Goal: Task Accomplishment & Management: Use online tool/utility

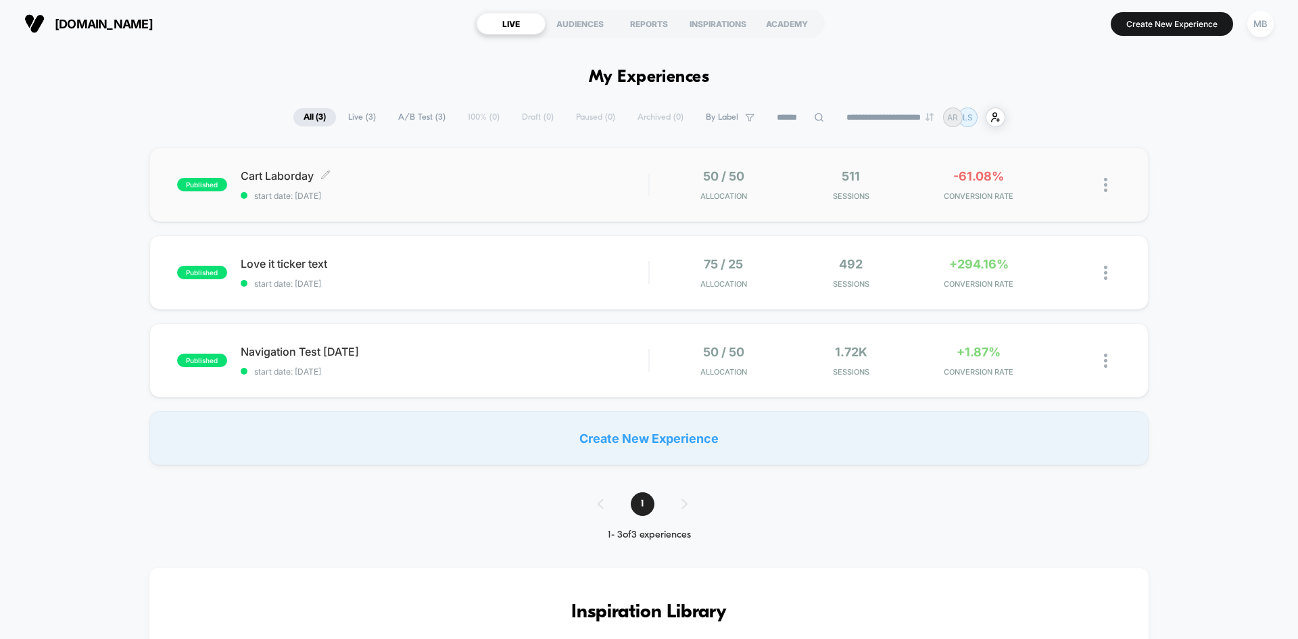
click at [397, 193] on span "start date: 8/22/2025" at bounding box center [445, 196] width 408 height 10
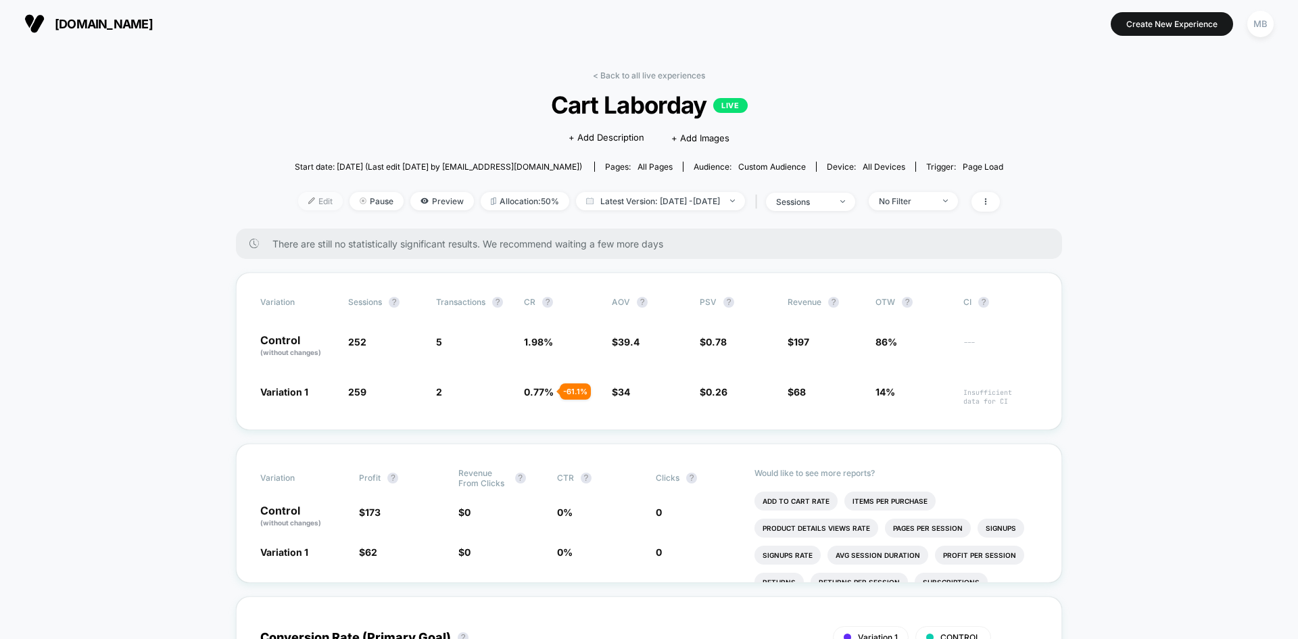
click at [302, 199] on span "Edit" at bounding box center [320, 201] width 45 height 18
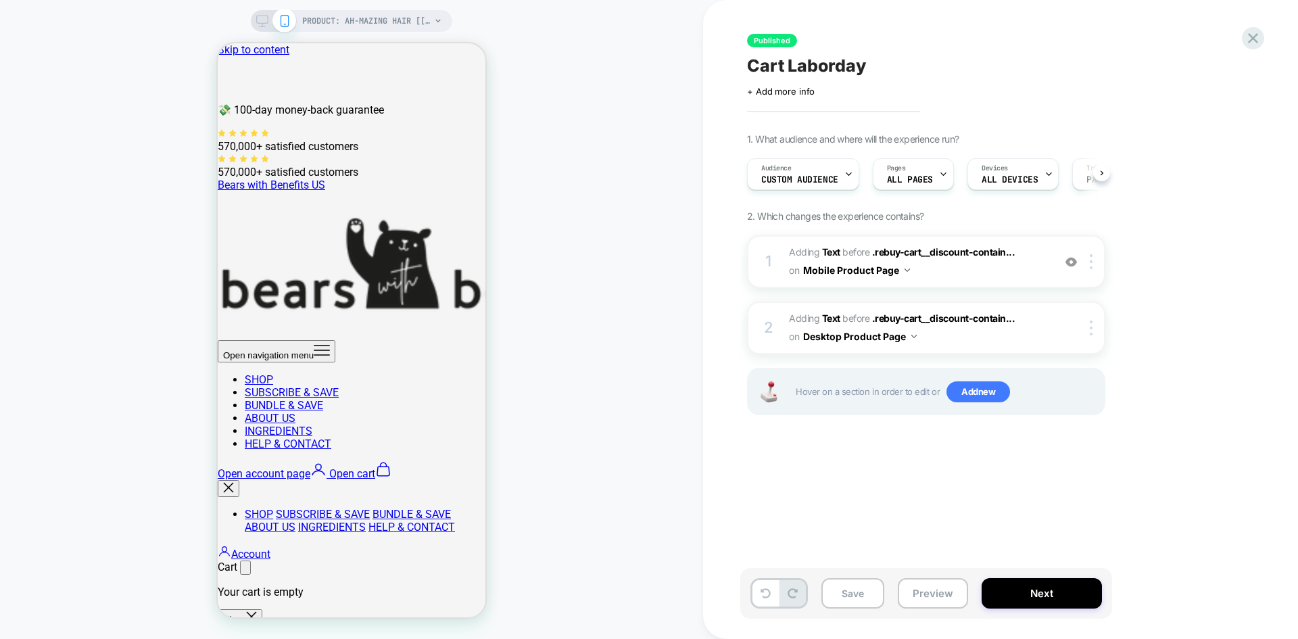
scroll to position [0, 1]
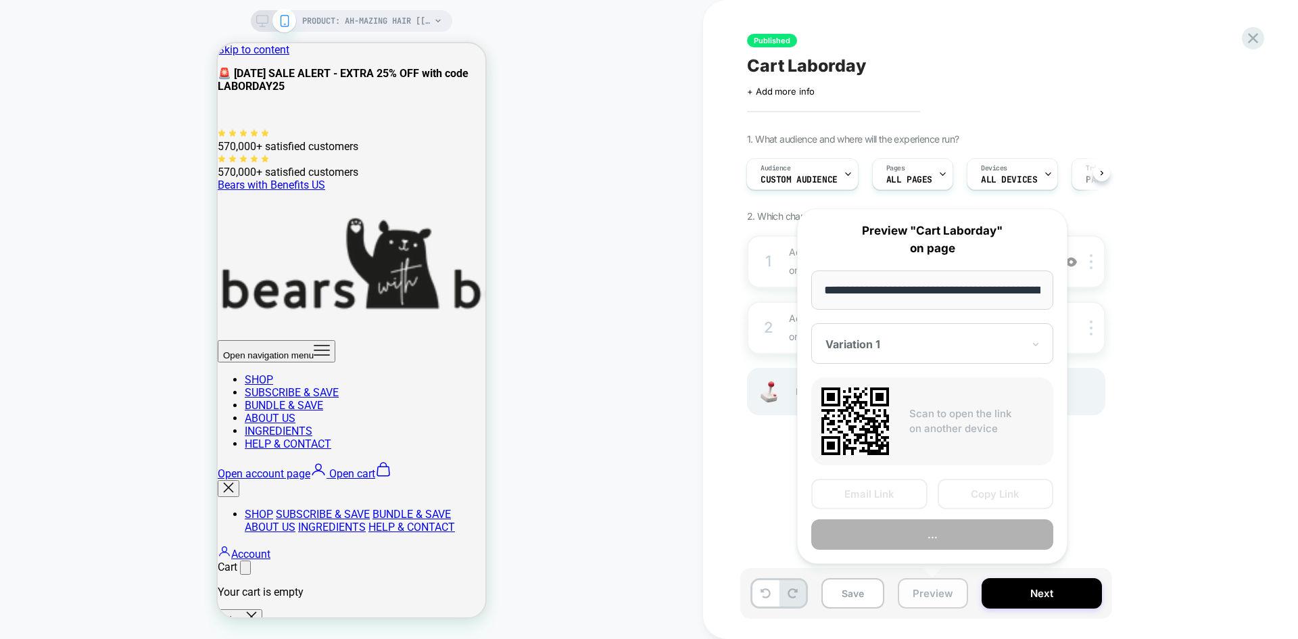
scroll to position [0, 135]
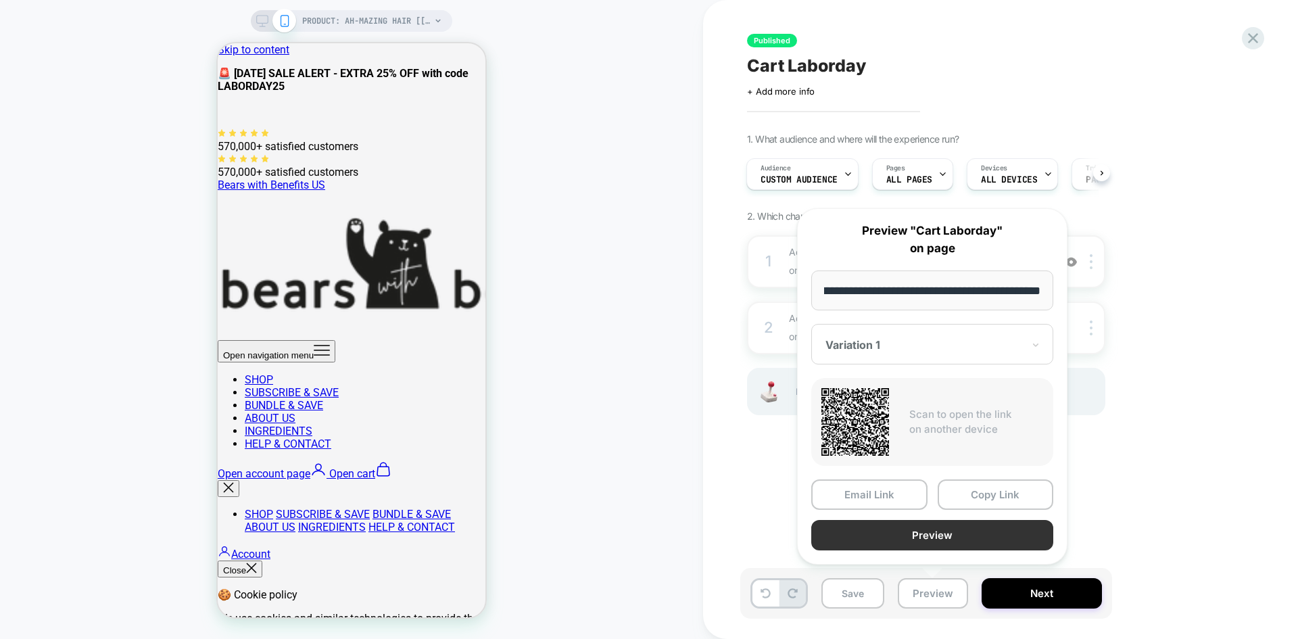
click at [953, 534] on button "Preview" at bounding box center [932, 535] width 242 height 30
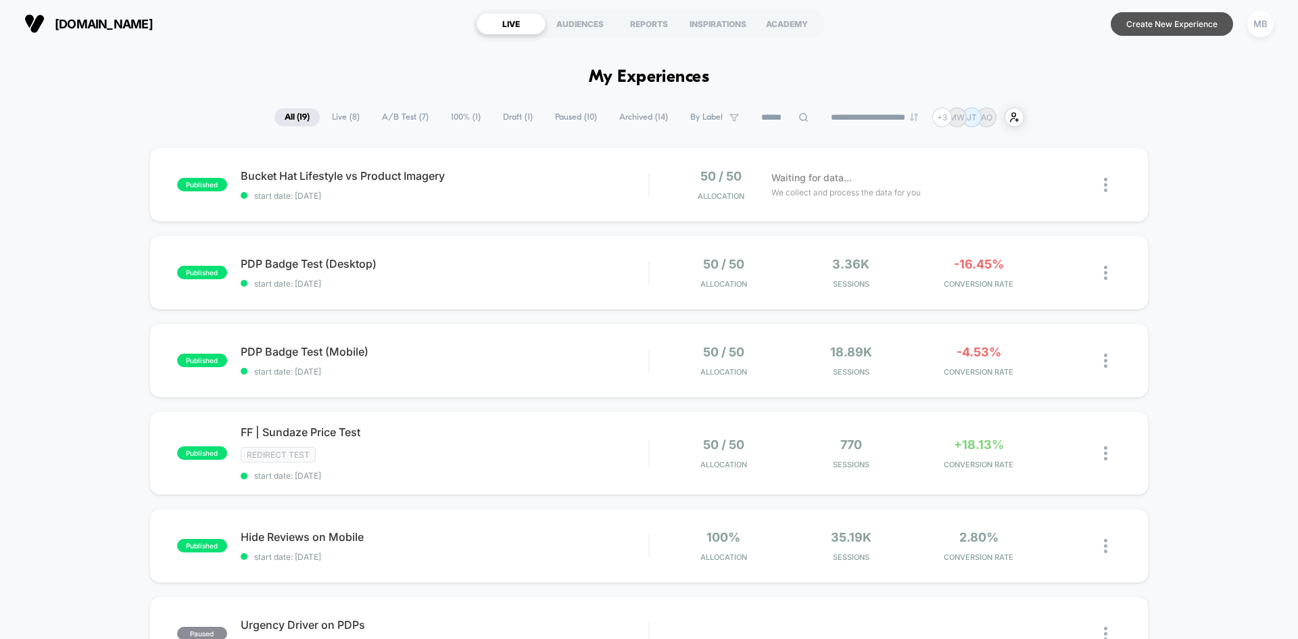
click at [1178, 20] on button "Create New Experience" at bounding box center [1172, 24] width 122 height 24
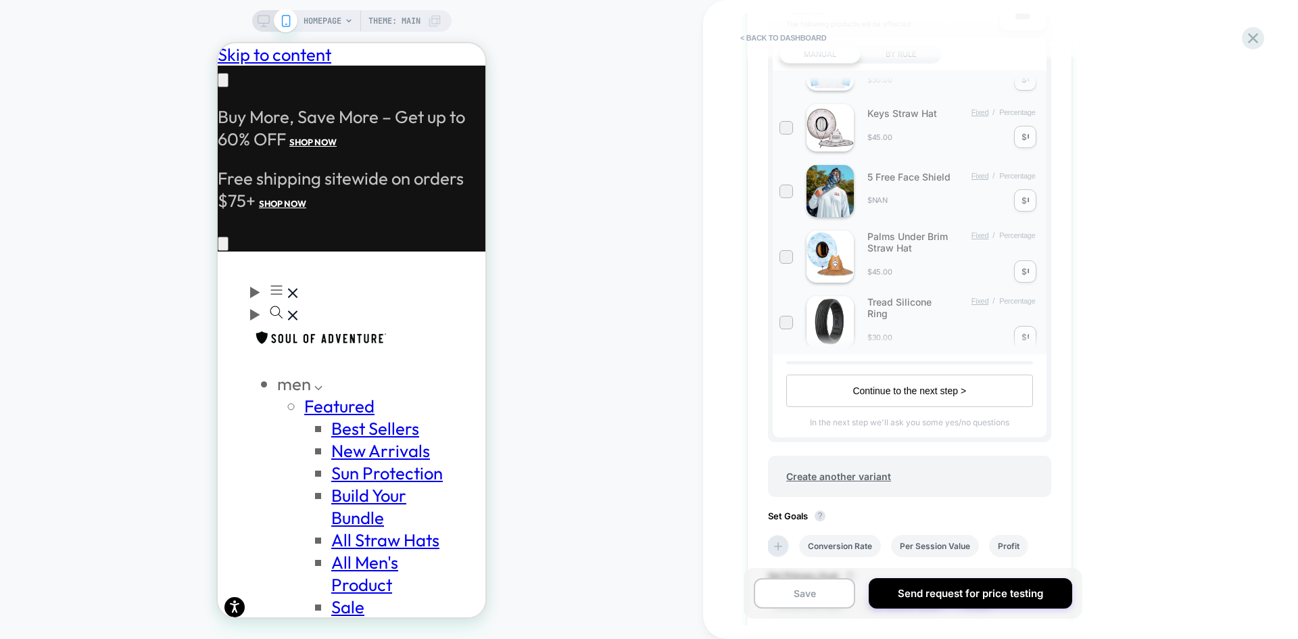
scroll to position [0, 222]
